Goal: Information Seeking & Learning: Learn about a topic

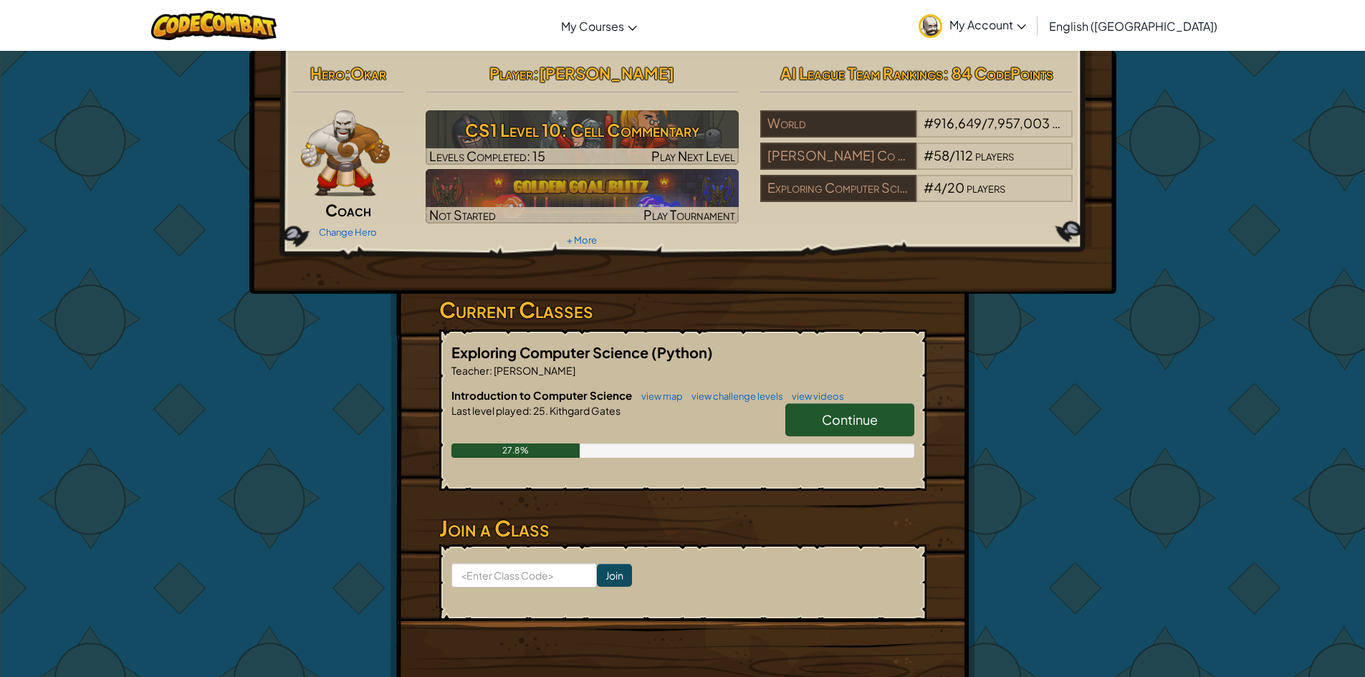
drag, startPoint x: 831, startPoint y: 426, endPoint x: 839, endPoint y: 429, distance: 8.7
click at [831, 426] on span "Continue" at bounding box center [850, 419] width 56 height 16
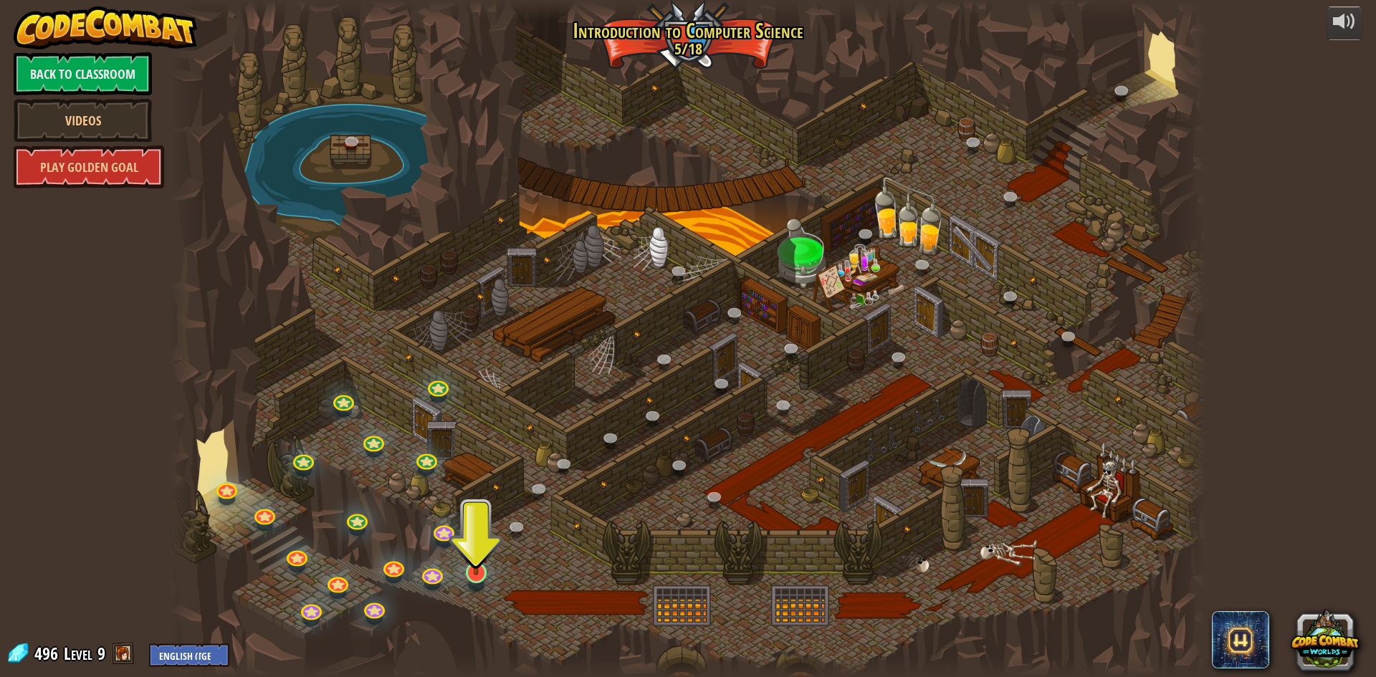
click at [477, 570] on img at bounding box center [476, 543] width 28 height 64
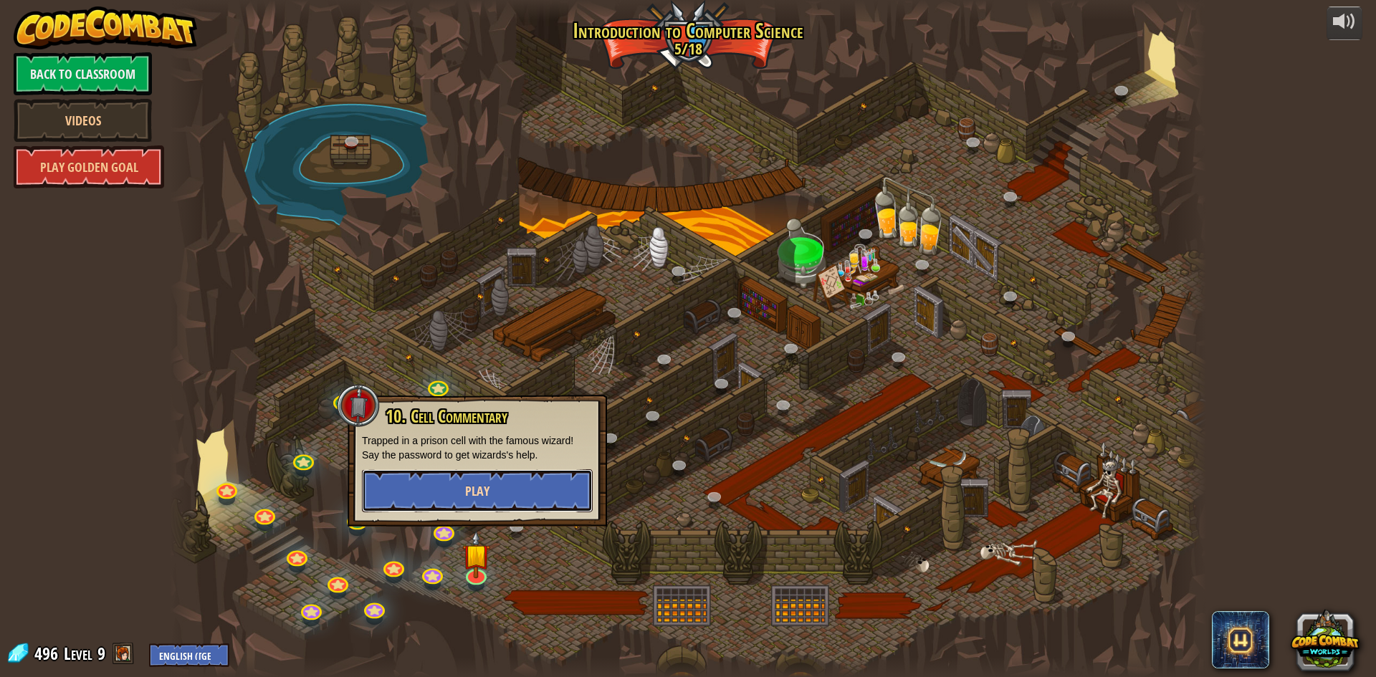
click at [512, 507] on button "Play" at bounding box center [477, 490] width 231 height 43
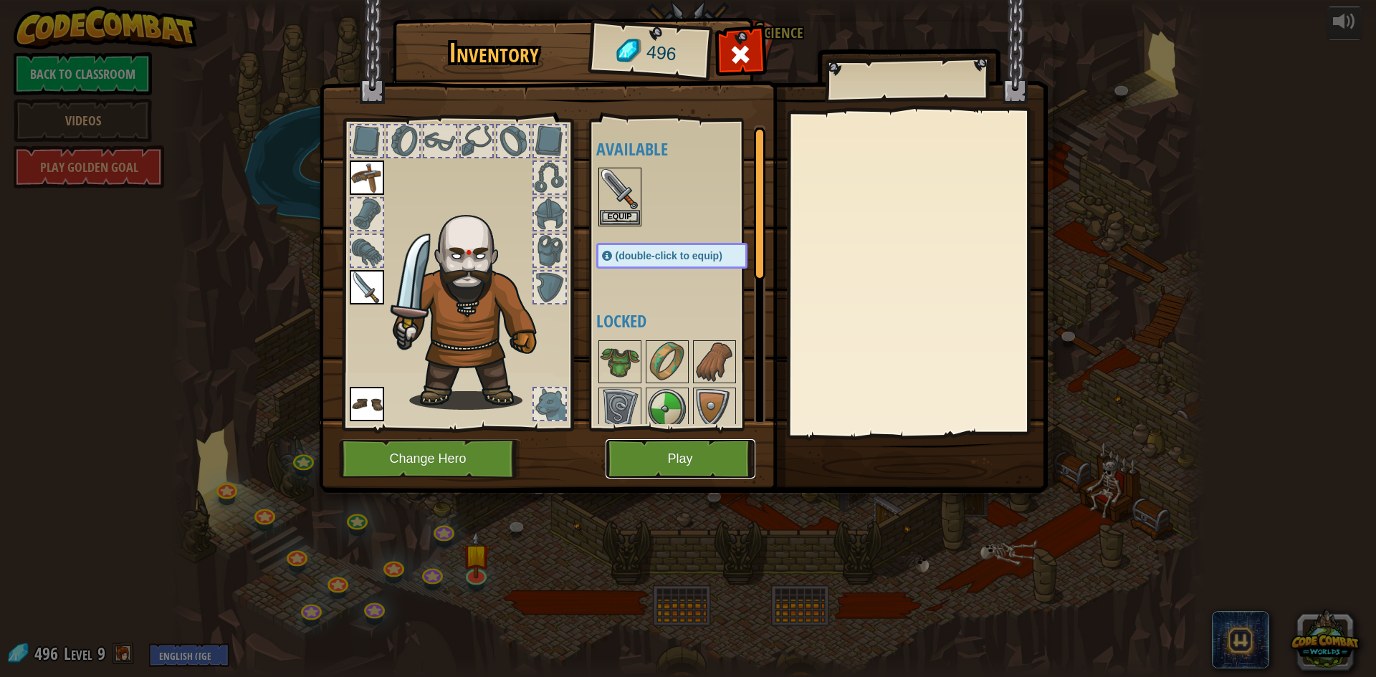
click at [645, 446] on button "Play" at bounding box center [681, 458] width 150 height 39
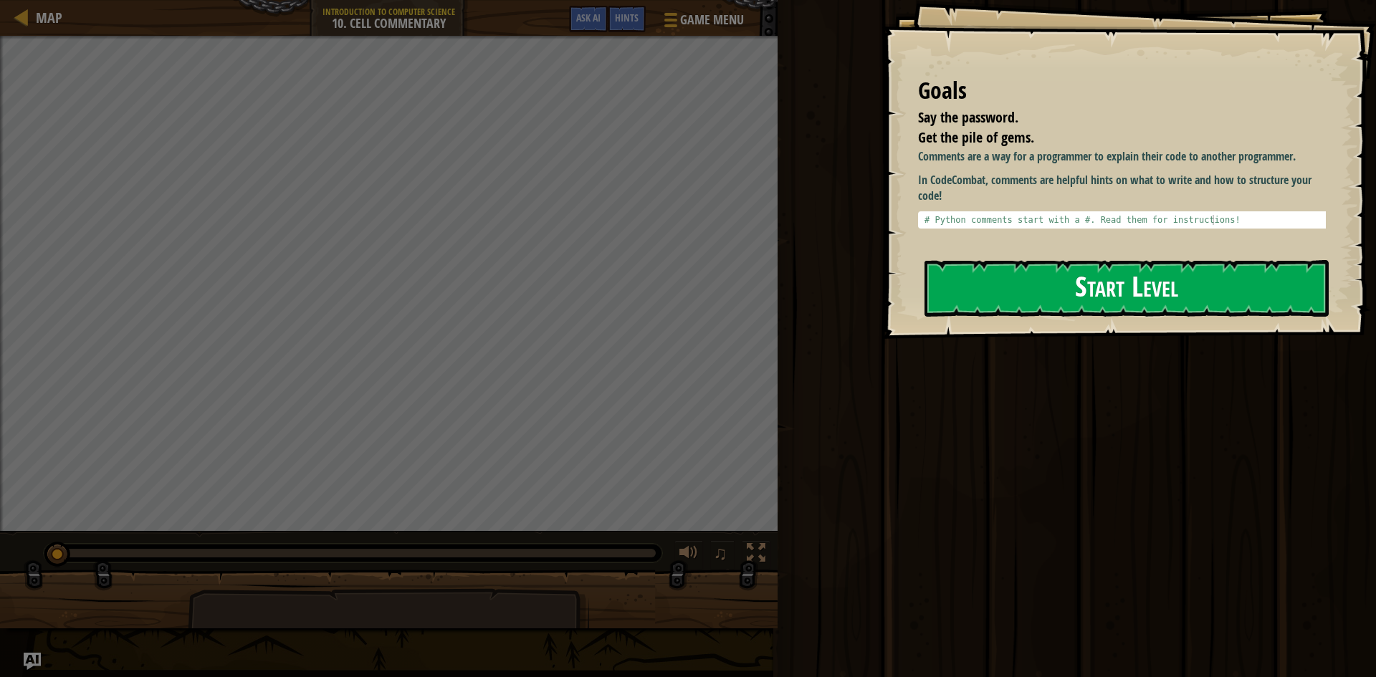
click at [975, 279] on button "Start Level" at bounding box center [1127, 288] width 404 height 57
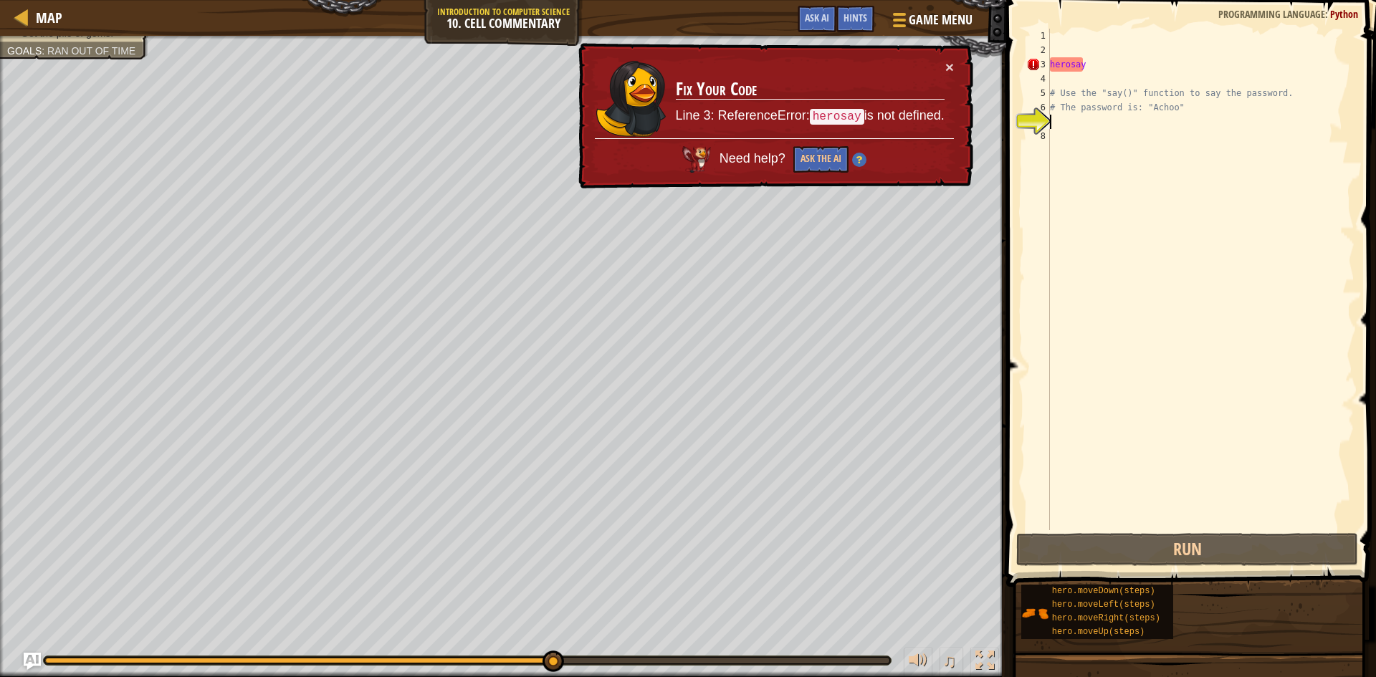
click at [1067, 55] on div "herosay # Use the "say()" function to say the password. # The password is: "Ach…" at bounding box center [1200, 294] width 307 height 530
click at [1072, 67] on div "herosay # Use the "say()" function to say the password. # The password is: "Ach…" at bounding box center [1200, 294] width 307 height 530
click at [1070, 71] on div "herosay # Use the "say()" function to say the password. # The password is: "Ach…" at bounding box center [1200, 294] width 307 height 530
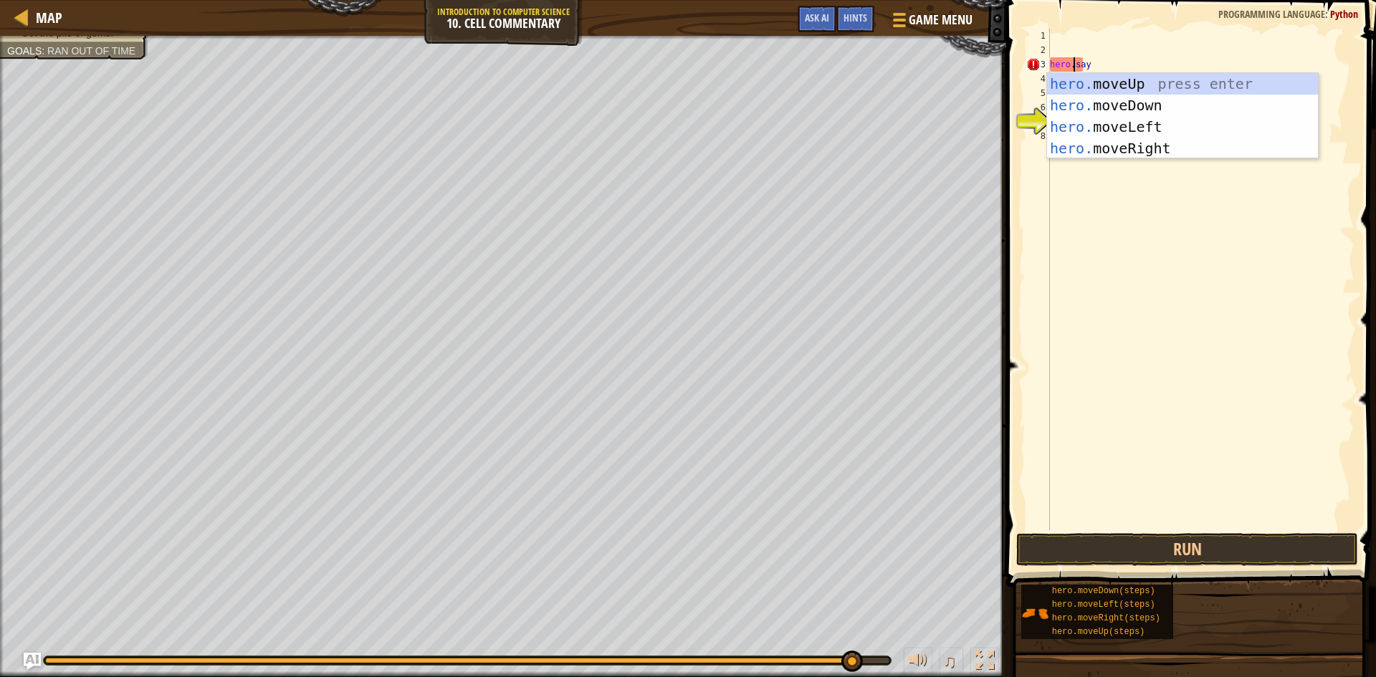
scroll to position [6, 2]
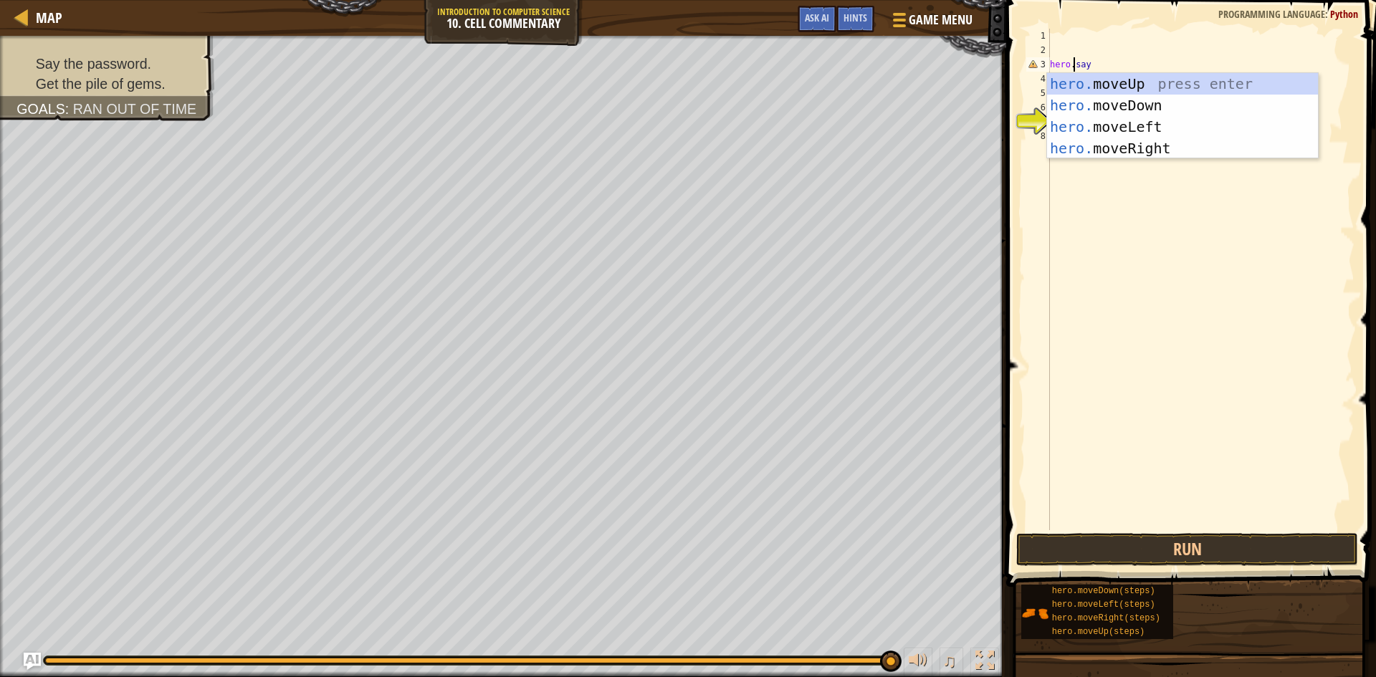
type textarea "hero.say"
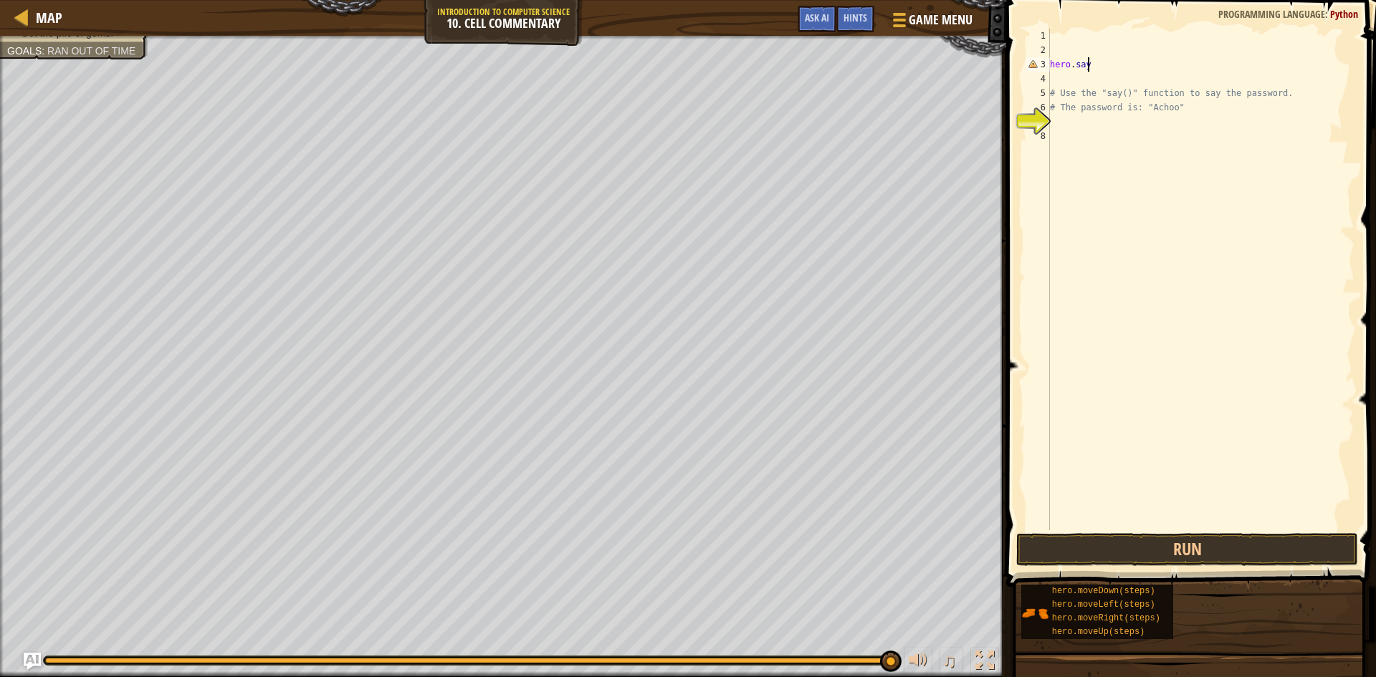
click at [1119, 65] on div "hero . say # Use the "say()" function to say the password. # The password is: "…" at bounding box center [1200, 294] width 307 height 530
click at [1120, 545] on button "Run" at bounding box center [1187, 549] width 342 height 33
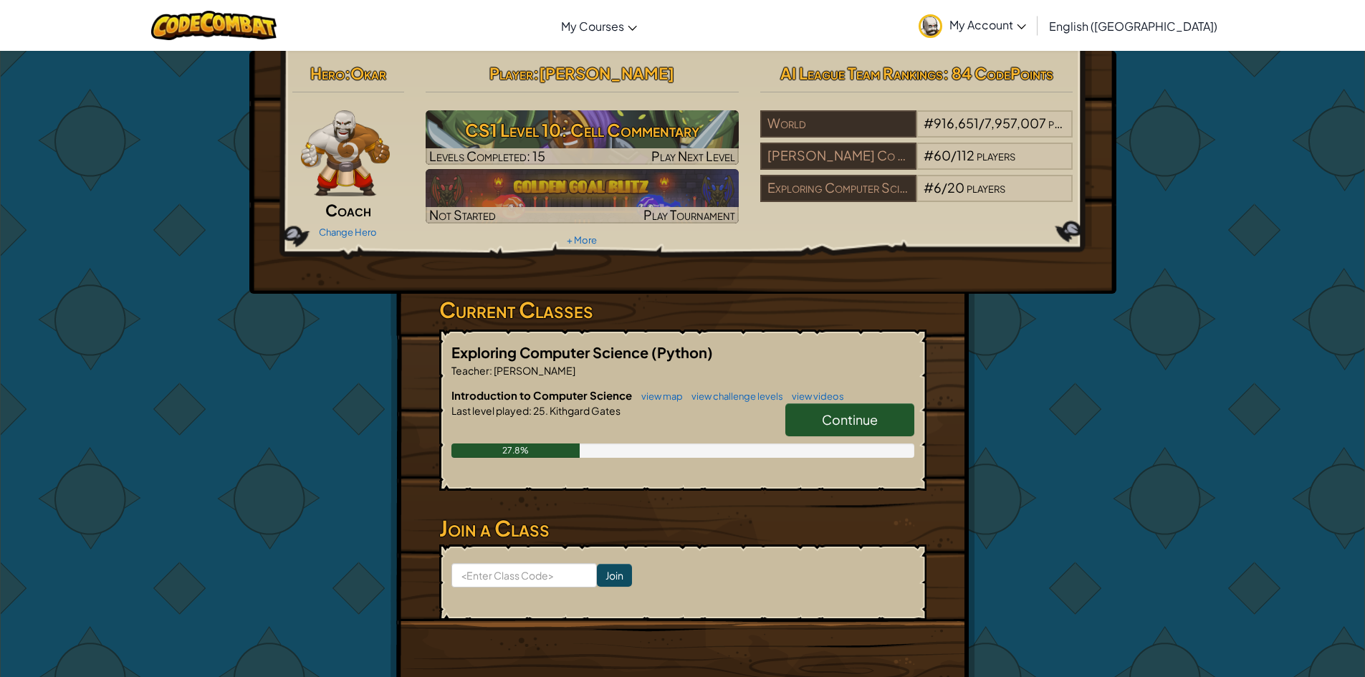
click at [836, 419] on span "Continue" at bounding box center [850, 419] width 56 height 16
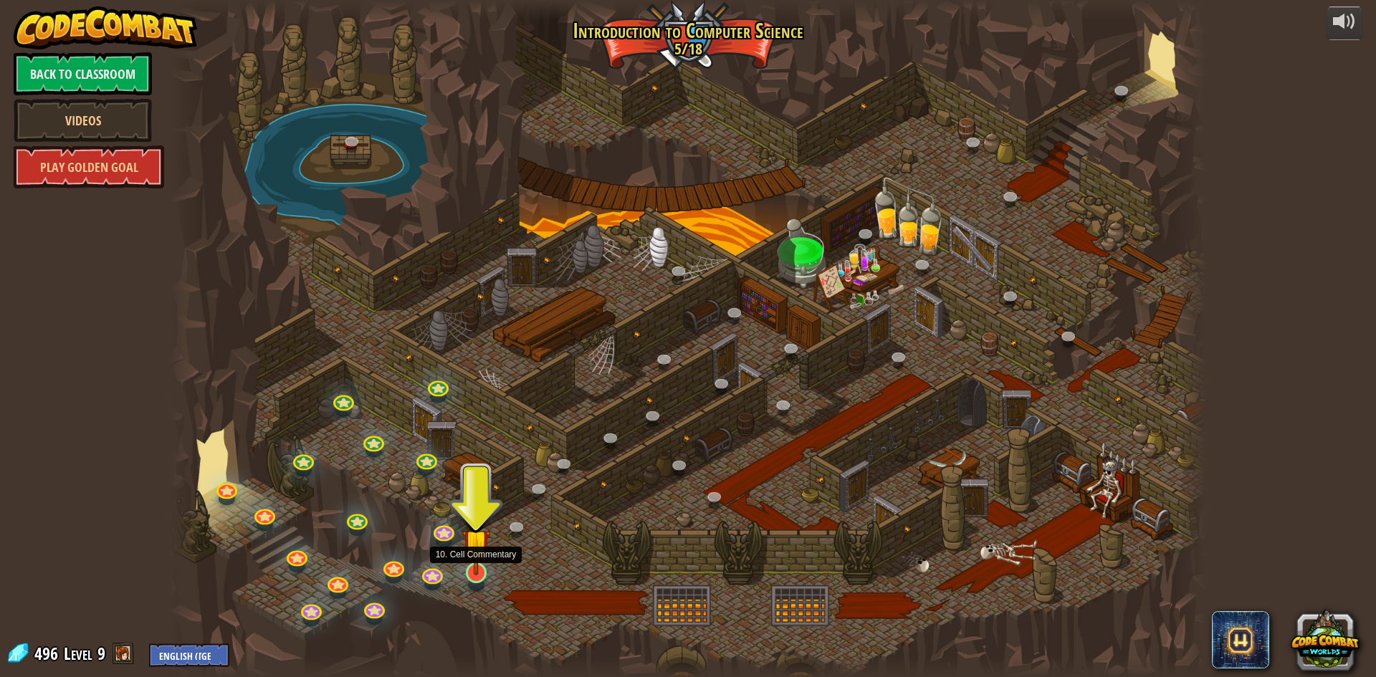
click at [477, 572] on img at bounding box center [476, 543] width 28 height 64
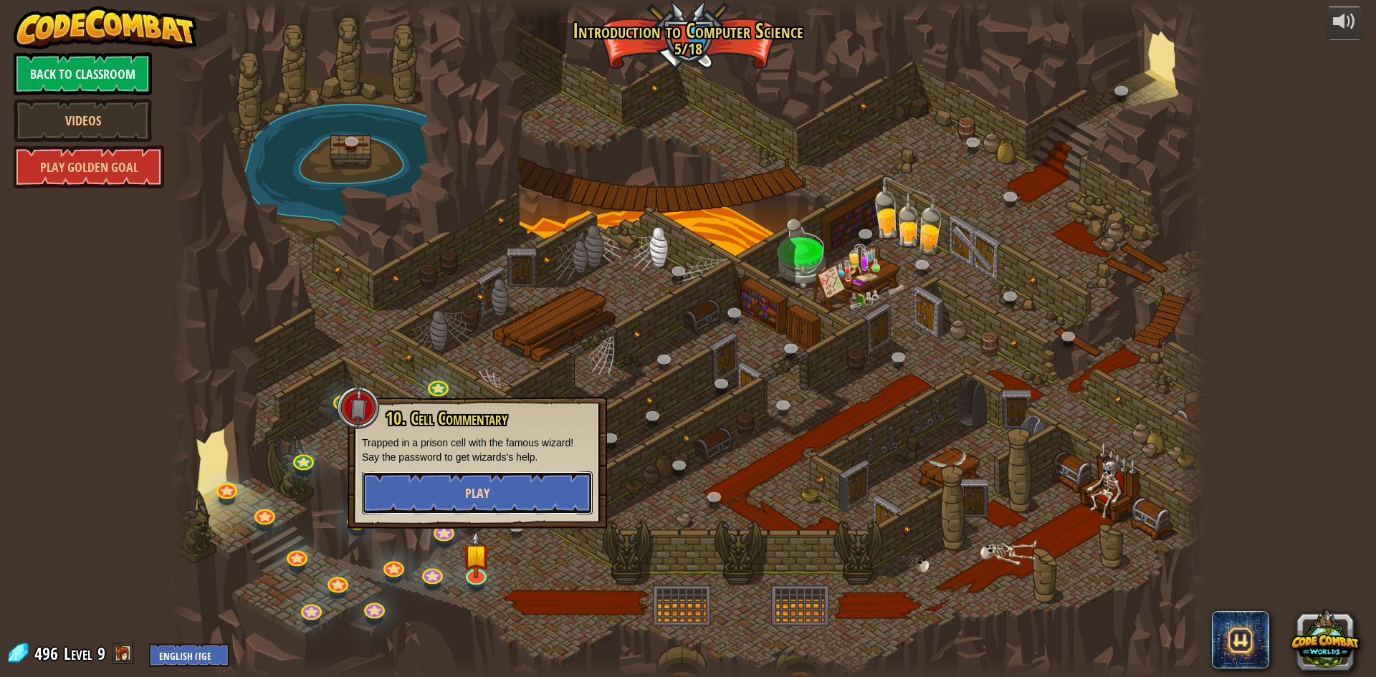
click at [492, 490] on button "Play" at bounding box center [477, 493] width 231 height 43
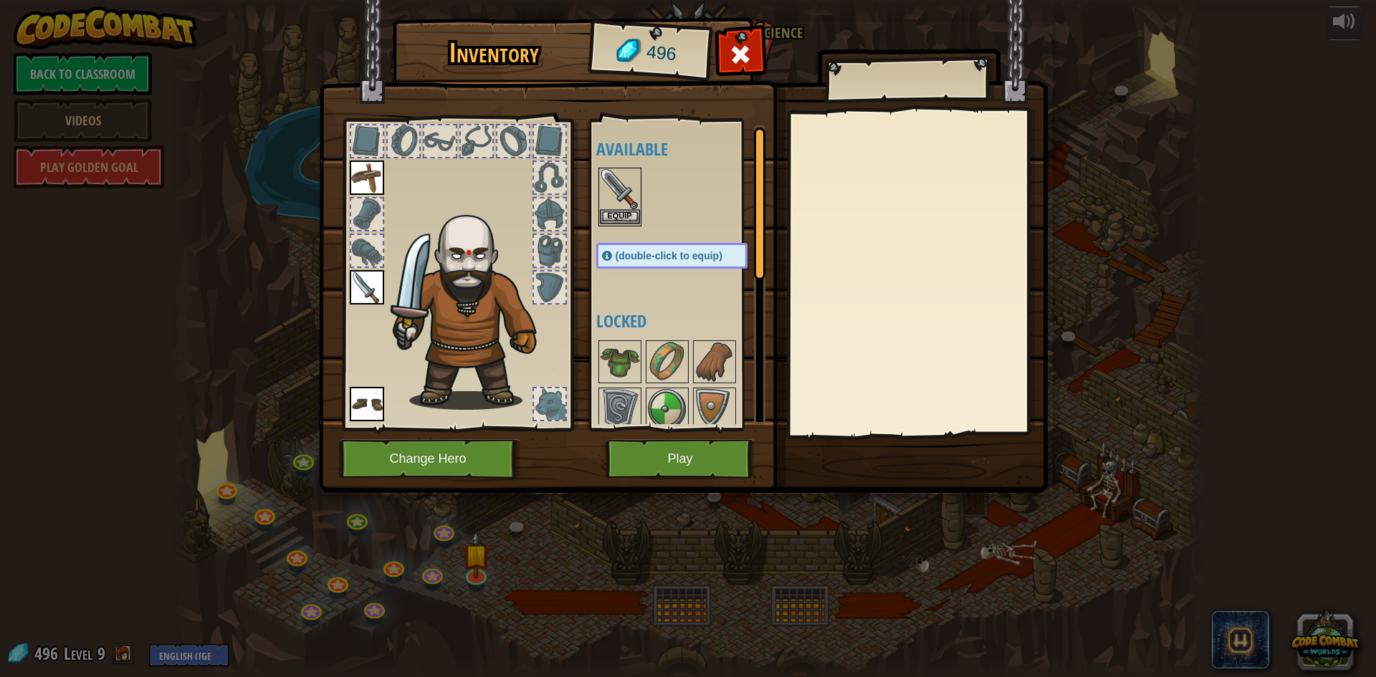
click at [618, 181] on img at bounding box center [620, 189] width 40 height 40
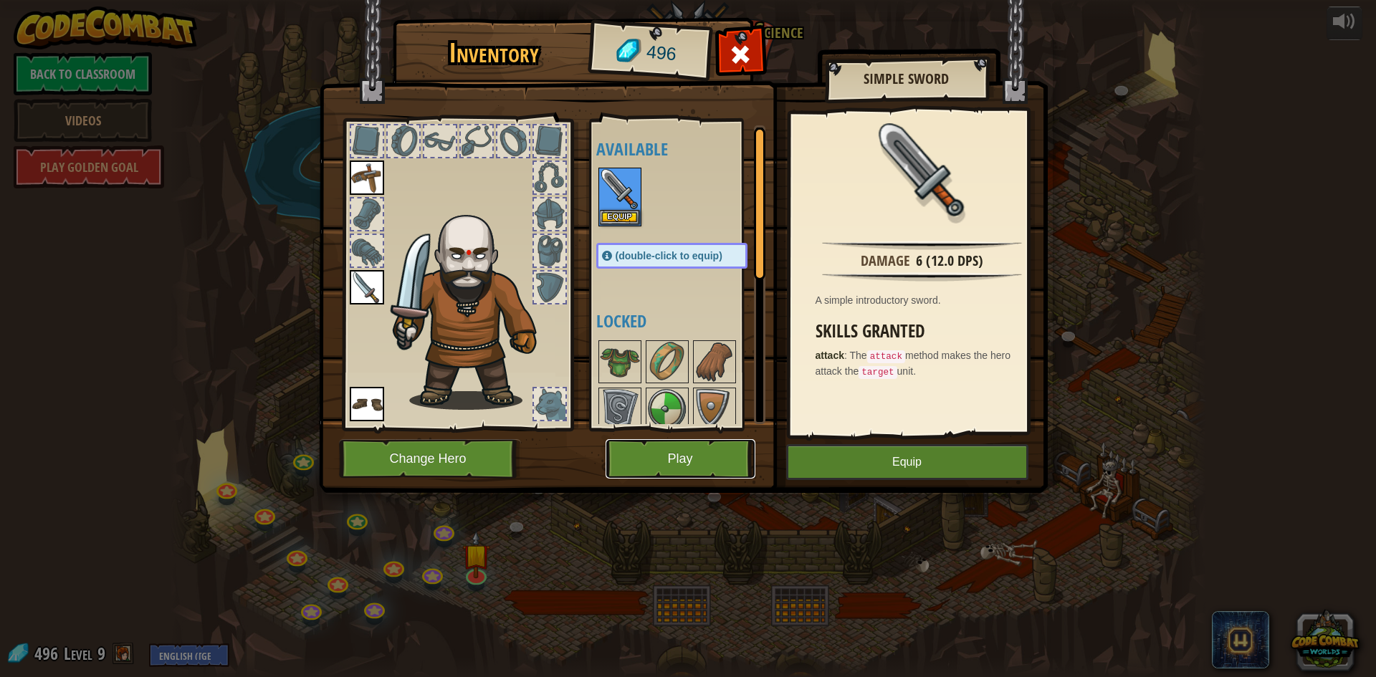
click at [699, 453] on button "Play" at bounding box center [681, 458] width 150 height 39
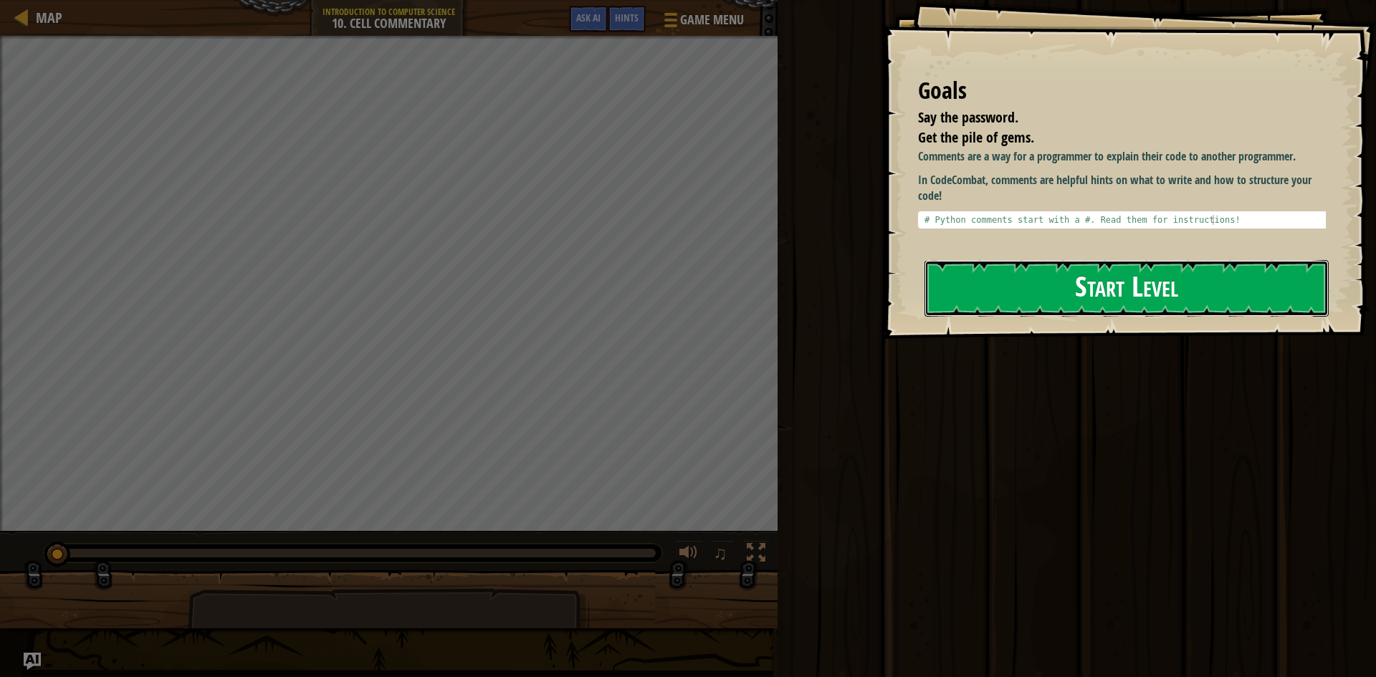
click at [1122, 285] on button "Start Level" at bounding box center [1127, 288] width 404 height 57
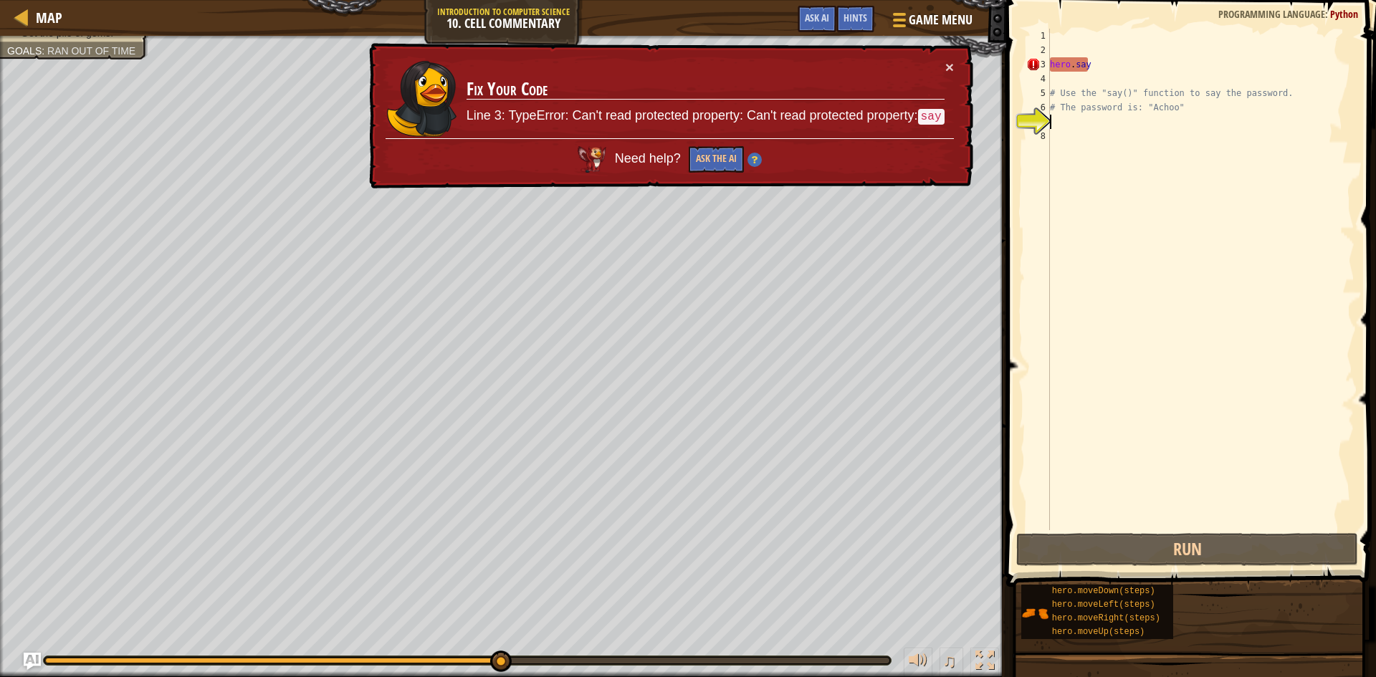
click at [1102, 67] on div "hero . say # Use the "say()" function to say the password. # The password is: "…" at bounding box center [1200, 294] width 307 height 530
type textarea "hero.say"
